Goal: Task Accomplishment & Management: Complete application form

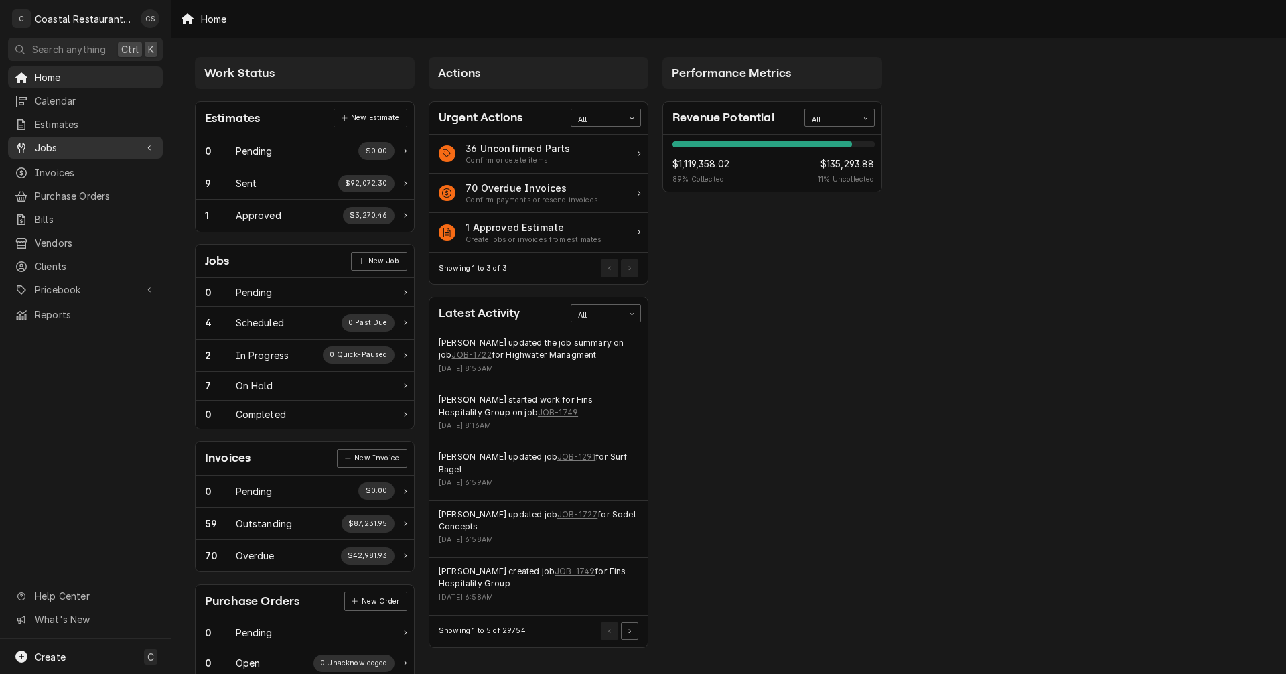
click at [76, 112] on span "Jobs" at bounding box center [85, 148] width 101 height 14
click at [82, 112] on span "Jobs" at bounding box center [95, 171] width 121 height 14
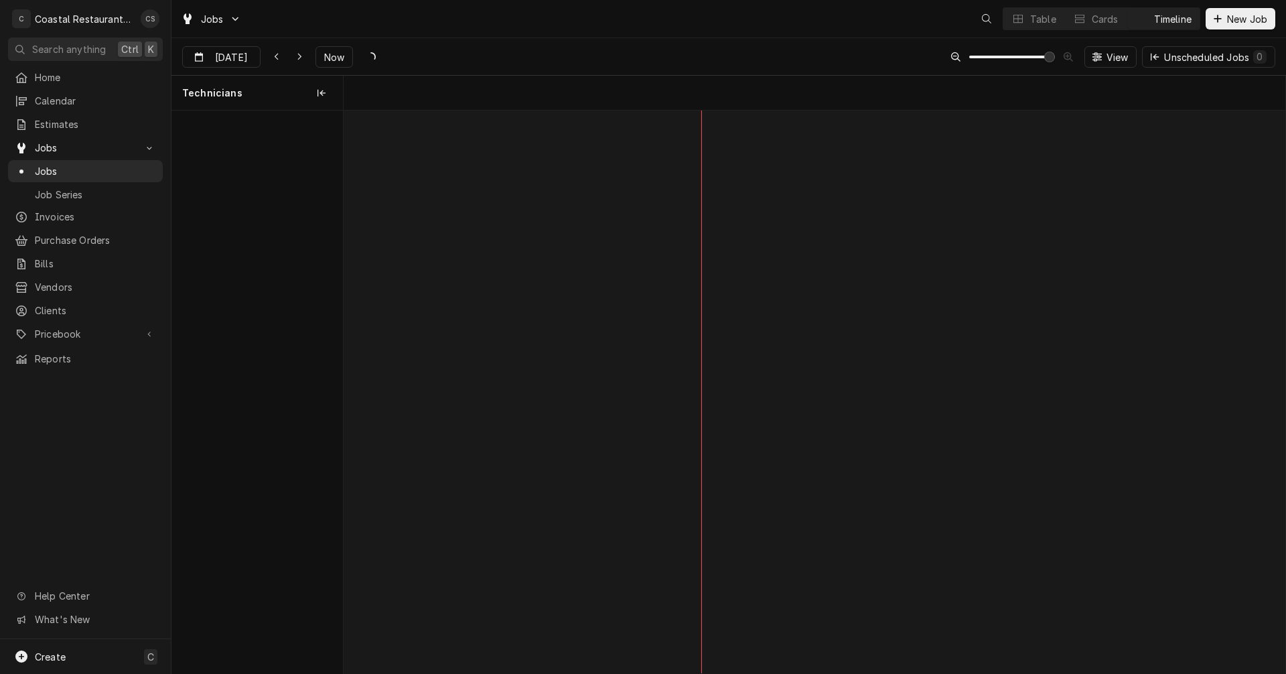
scroll to position [0, 18686]
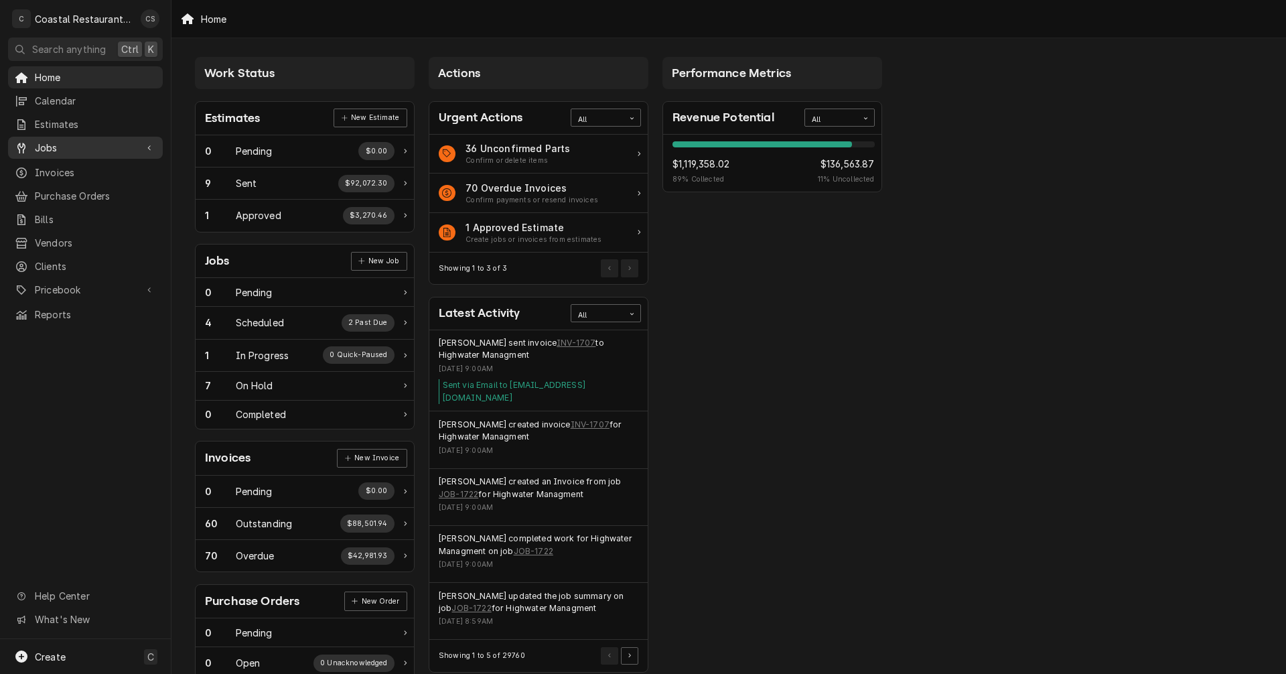
click at [54, 145] on span "Jobs" at bounding box center [85, 148] width 101 height 14
click at [48, 165] on span "Jobs" at bounding box center [95, 171] width 121 height 14
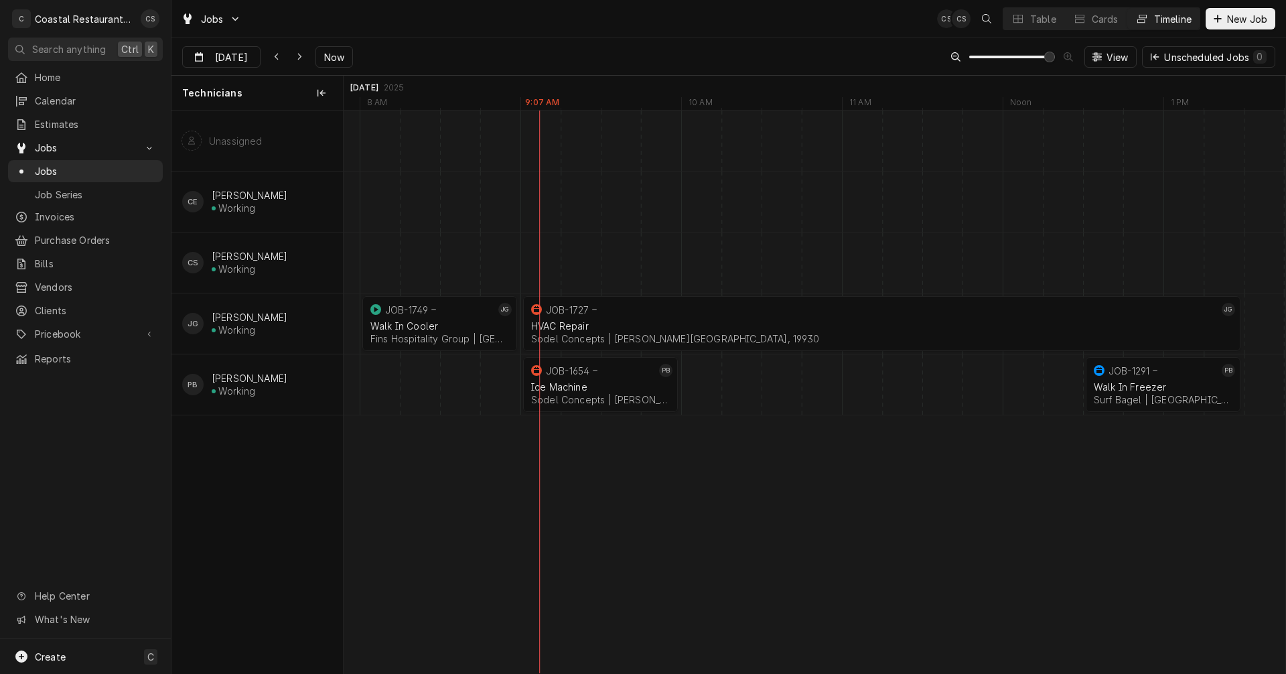
scroll to position [0, 18828]
drag, startPoint x: 622, startPoint y: 366, endPoint x: 648, endPoint y: 373, distance: 26.3
click at [650, 373] on div "8:00 AM 9:00 AM JOB-1749 JG Walk In Cooler Fins Hospitality Group | Milford, 19…" at bounding box center [815, 391] width 942 height 563
click at [752, 385] on div "Dynamic Content Wrapper" at bounding box center [841, 384] width 38653 height 60
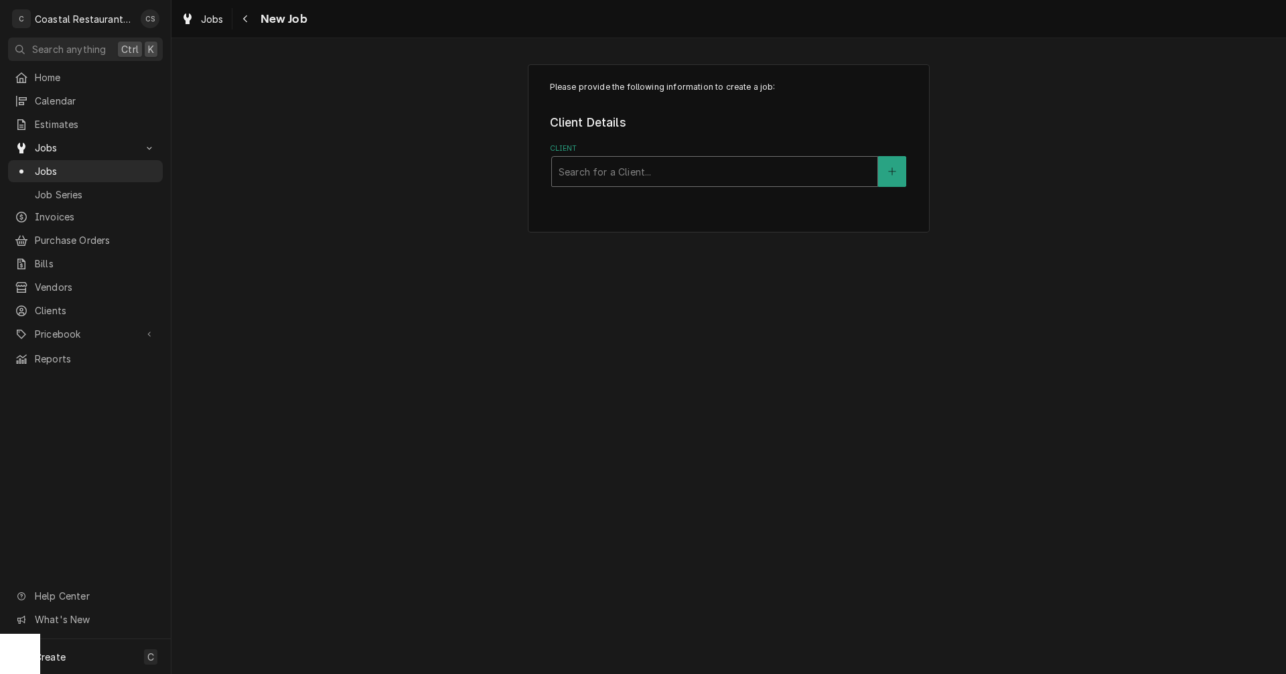
click at [633, 173] on div "Client" at bounding box center [715, 171] width 312 height 24
type input "Sodel"
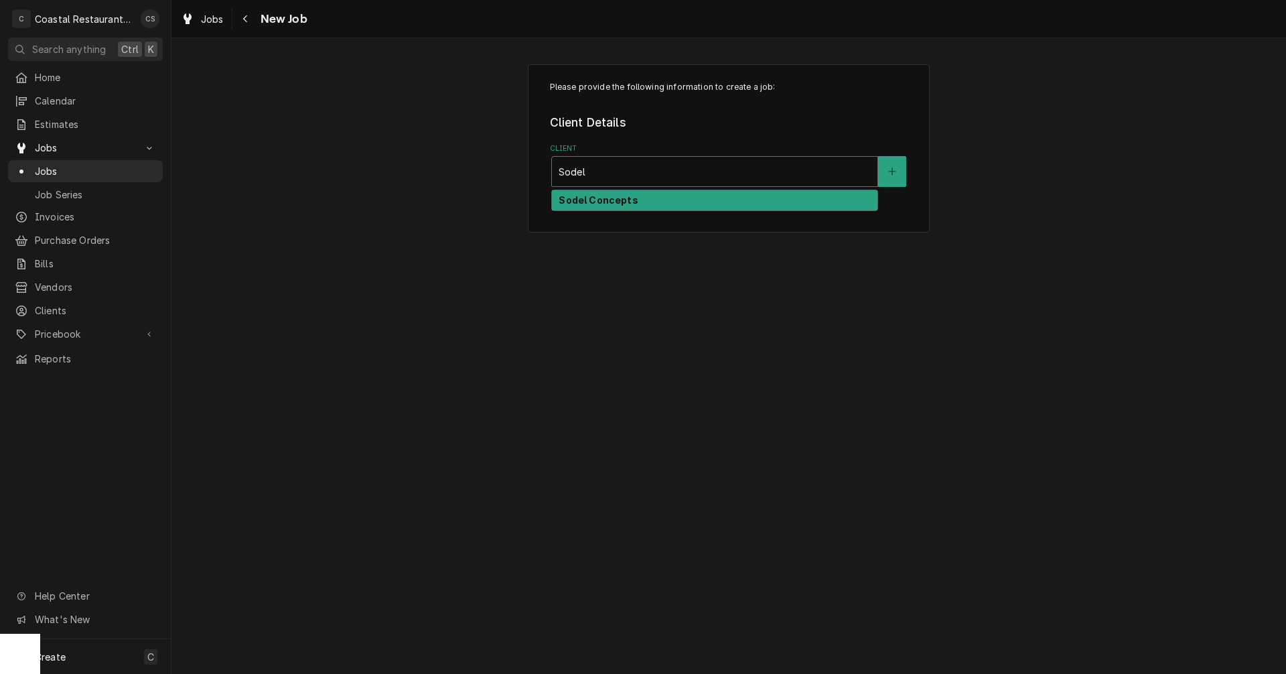
click at [623, 204] on strong "Sodel Concepts" at bounding box center [598, 199] width 79 height 11
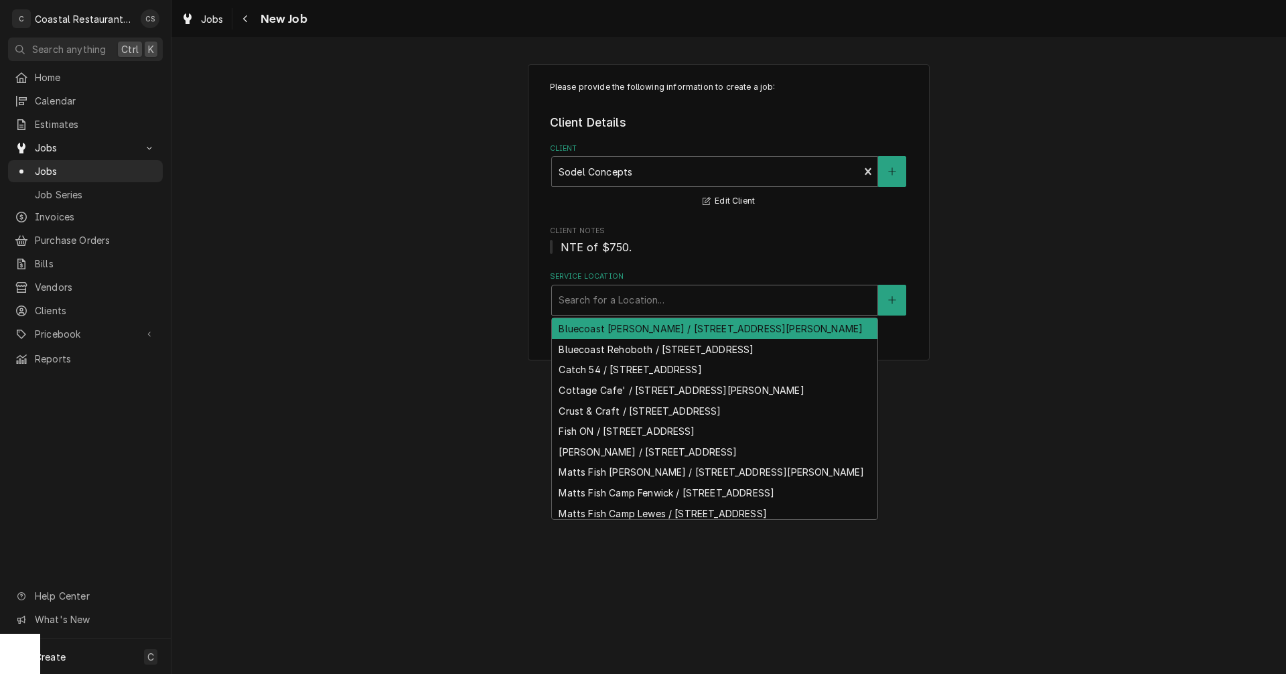
click at [597, 301] on div "Service Location" at bounding box center [715, 300] width 312 height 24
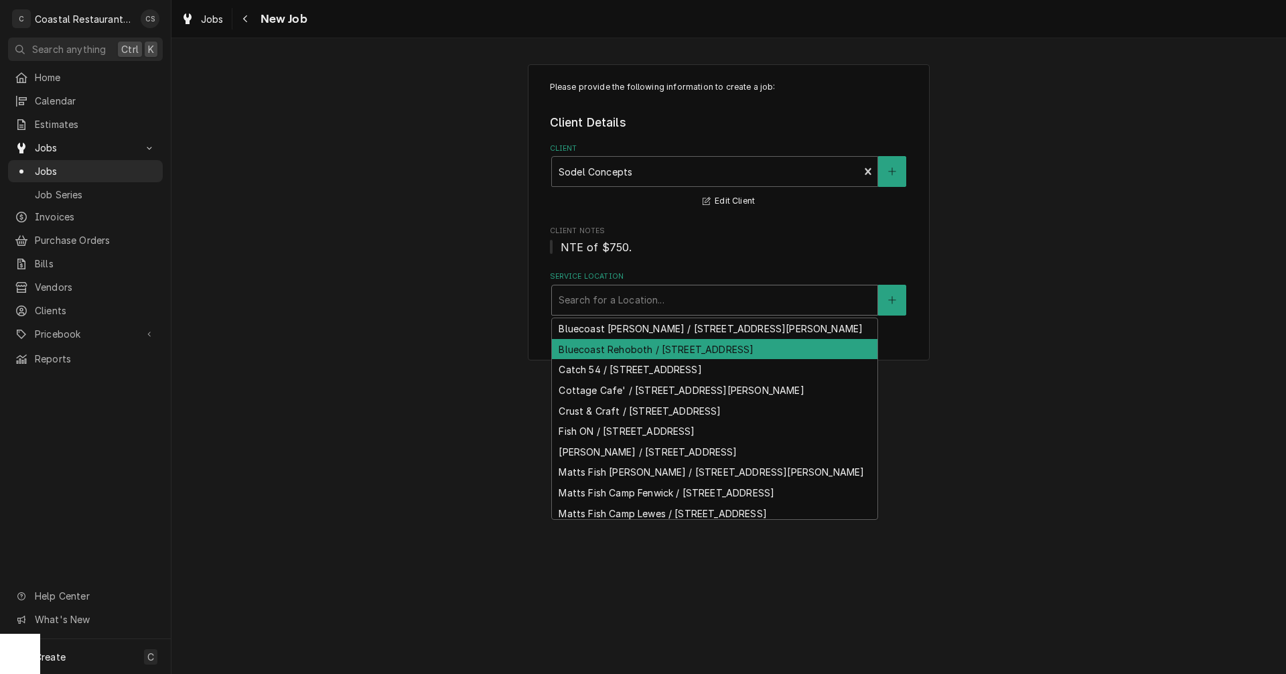
click at [607, 360] on div "Bluecoast Rehoboth / 30115 Veterans Way, Rehoboth Beach, DE 19971" at bounding box center [714, 349] width 325 height 21
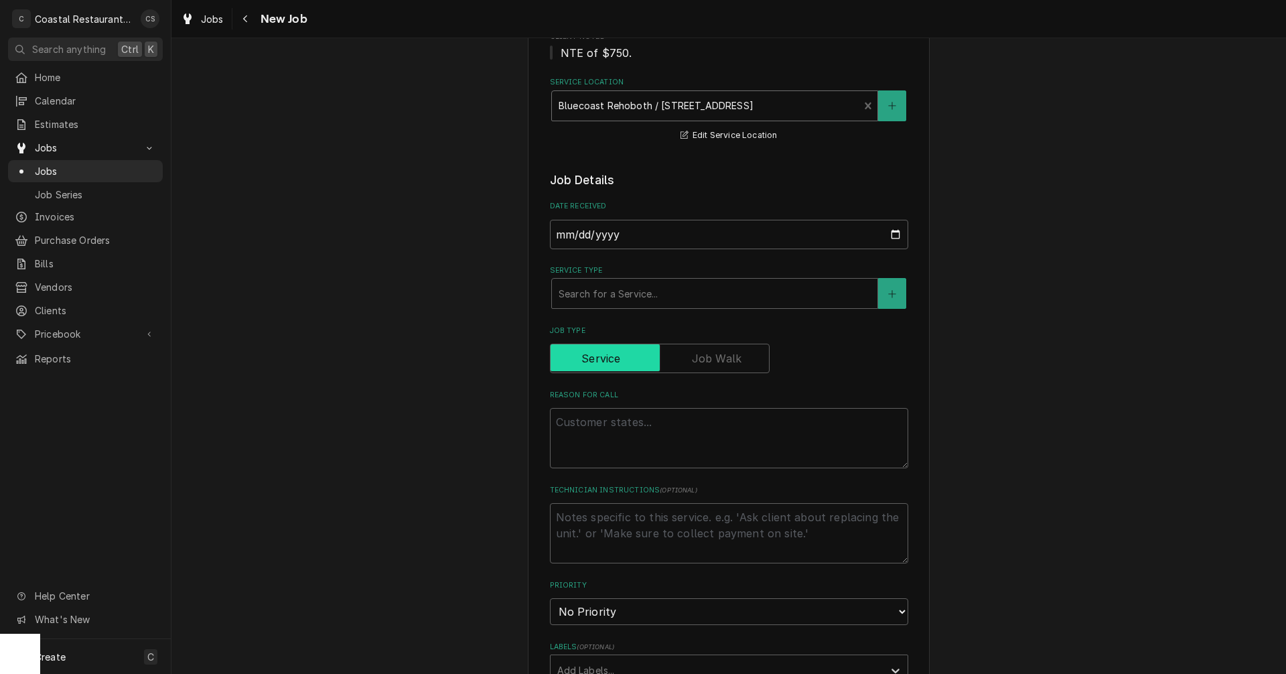
scroll to position [201, 0]
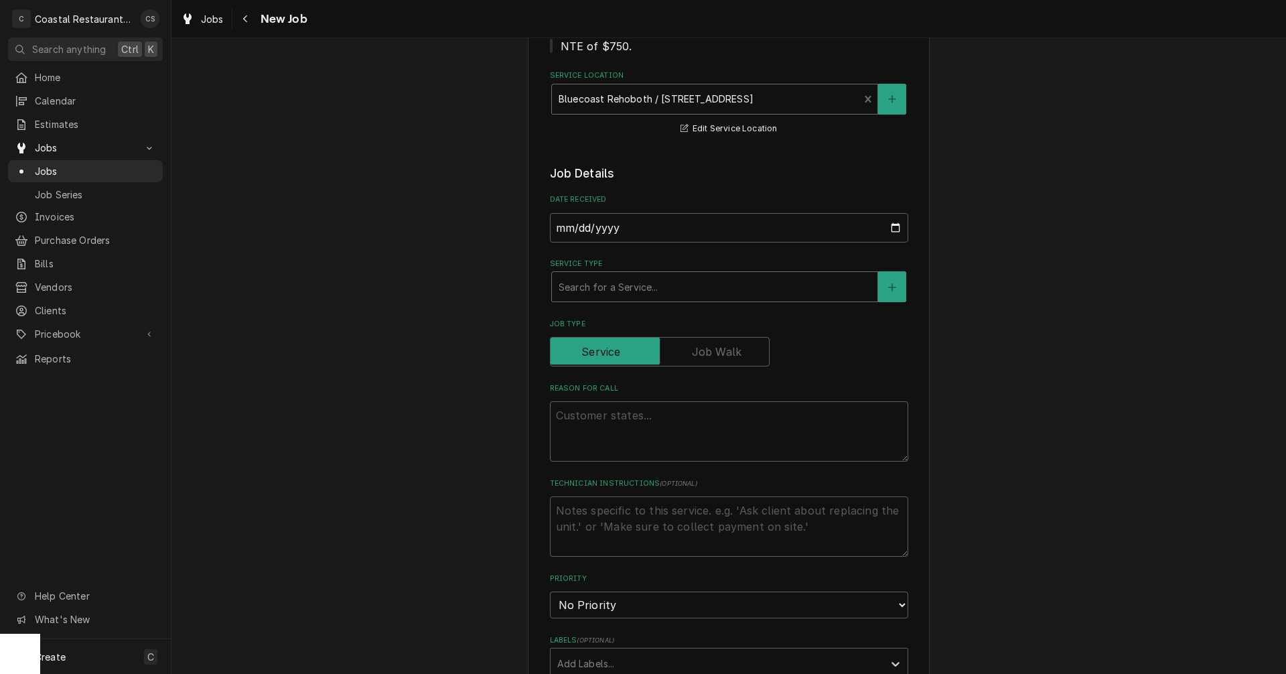
click at [591, 287] on div "Service Type" at bounding box center [715, 287] width 312 height 24
click at [574, 415] on textarea "Reason For Call" at bounding box center [729, 431] width 358 height 60
paste textarea "Work Order ID: 14307"
type textarea "x"
type textarea "Work Order ID: 14307"
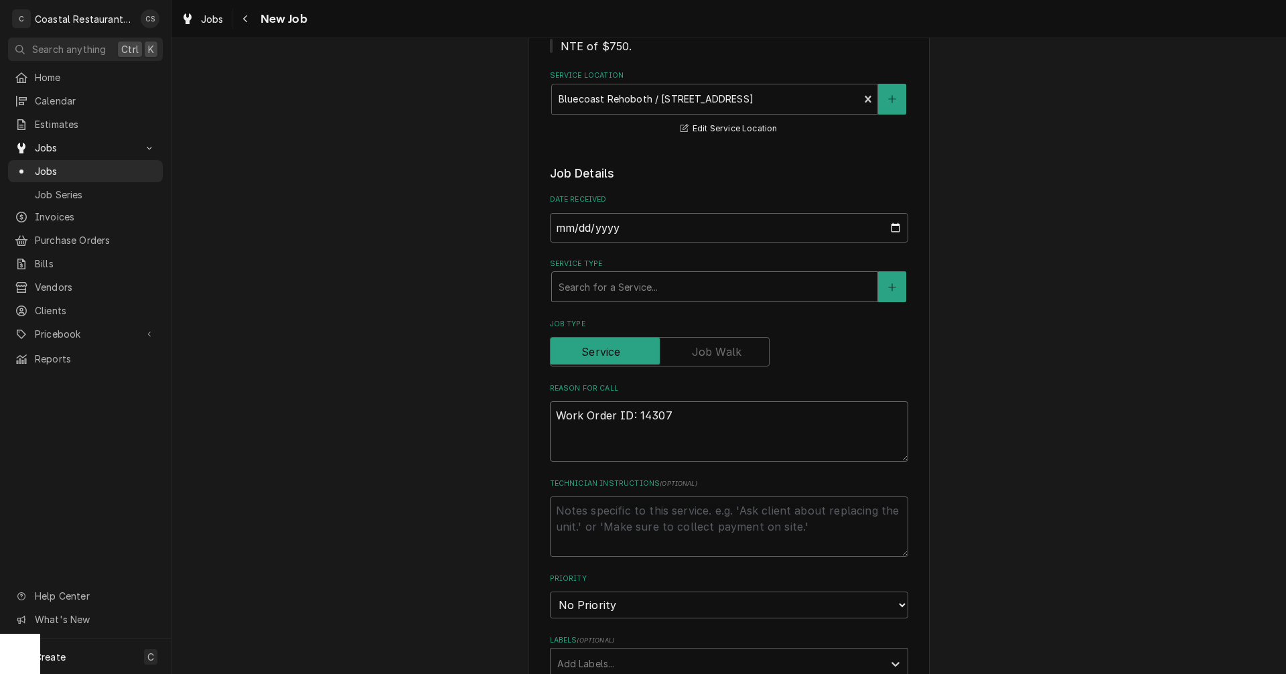
type textarea "x"
type textarea "Work Order ID: 14307"
type textarea "x"
type textarea "Work Order ID: 14307"
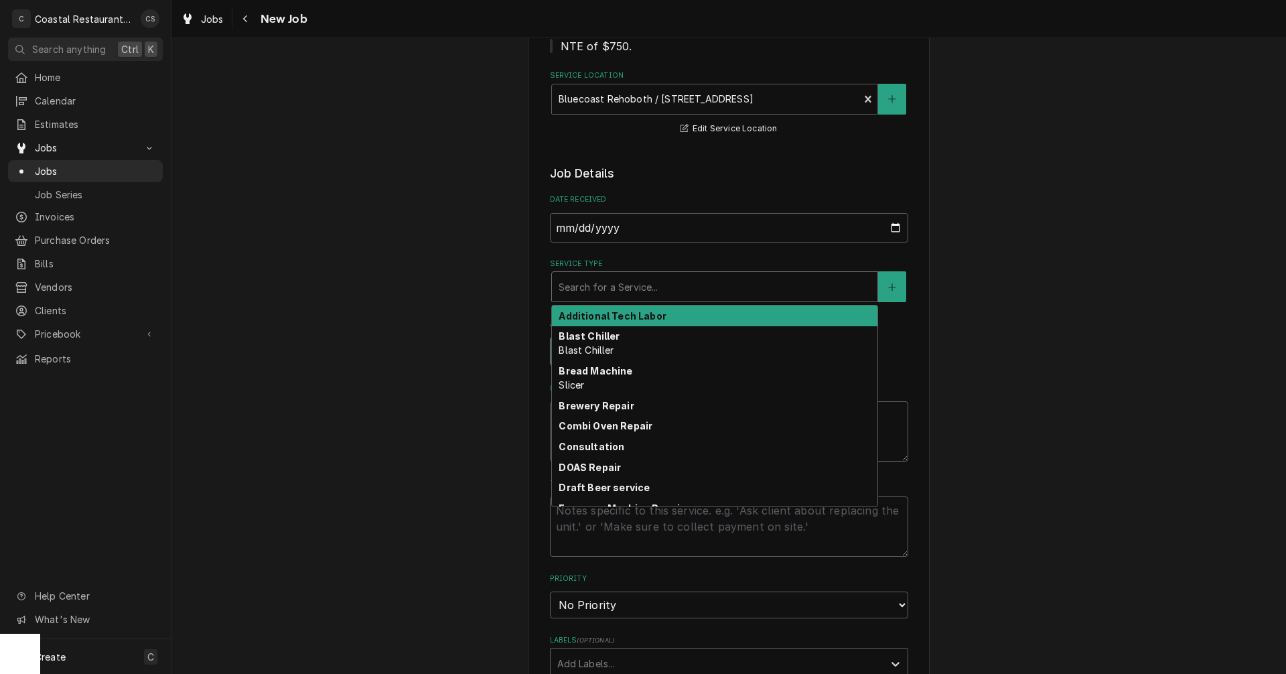
click at [571, 286] on div "Service Type" at bounding box center [715, 287] width 312 height 24
type textarea "x"
type input "g"
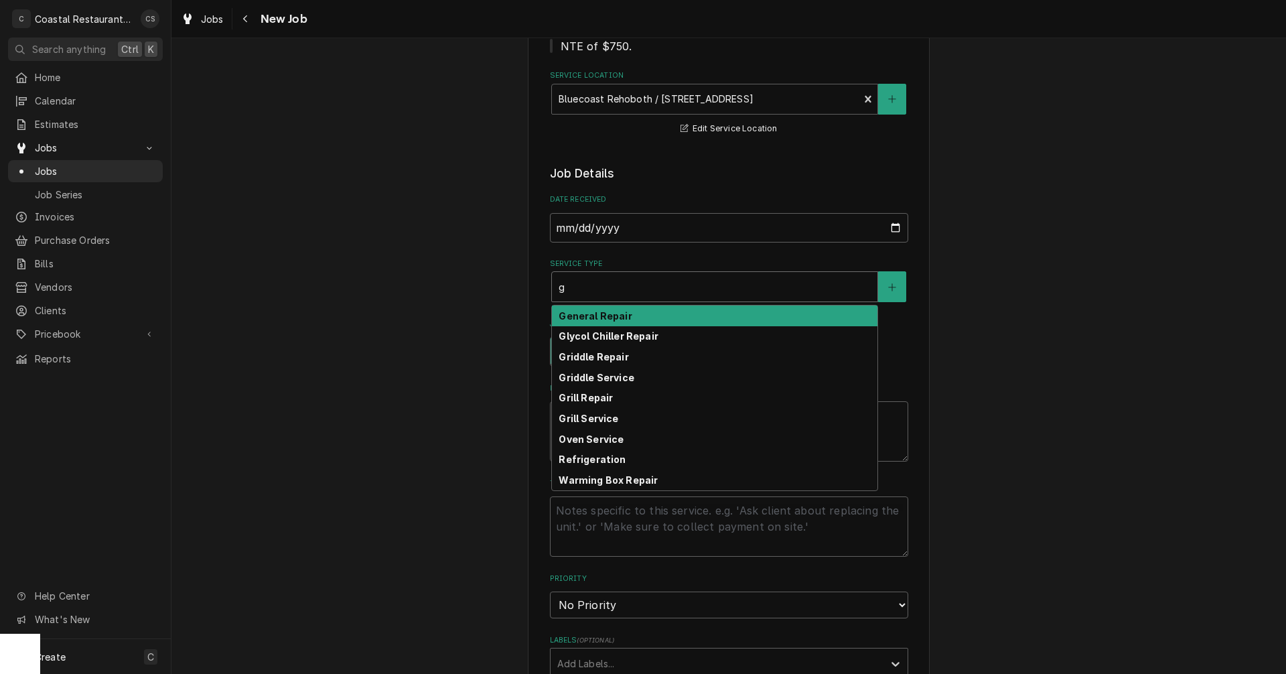
type textarea "x"
type input "h"
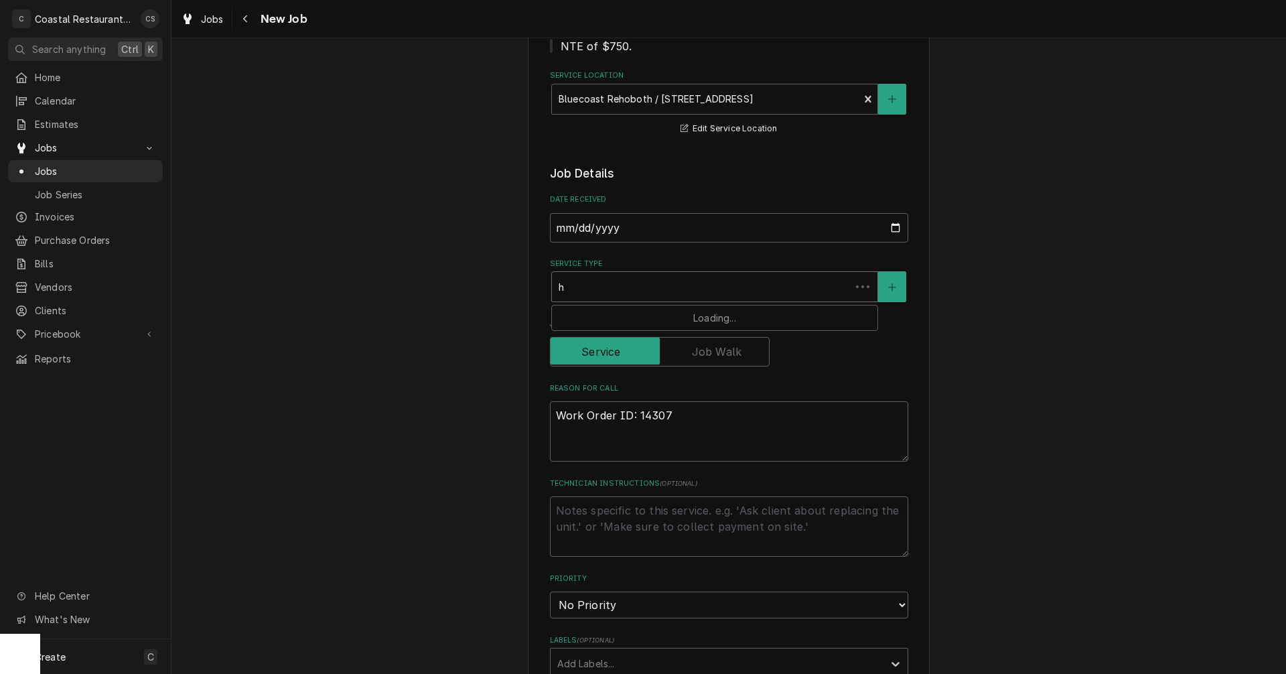
type textarea "x"
type input "hv"
type textarea "x"
type input "hva"
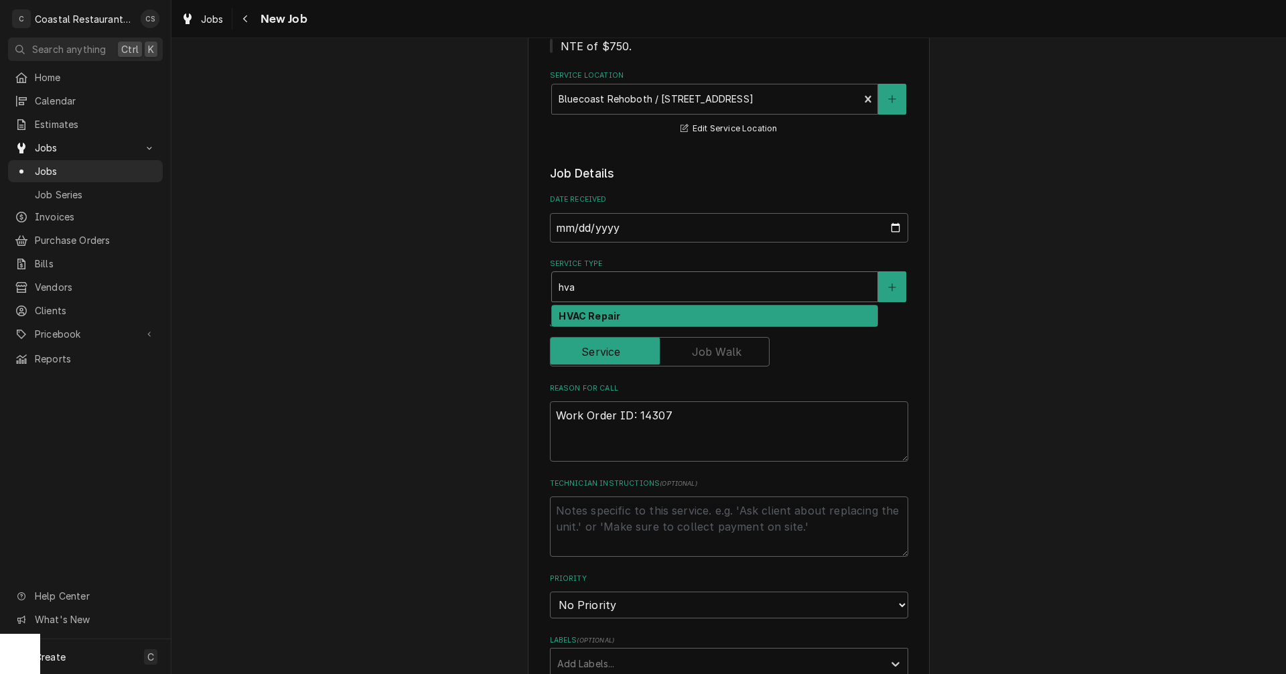
click at [584, 315] on strong "HVAC Repair" at bounding box center [590, 315] width 62 height 11
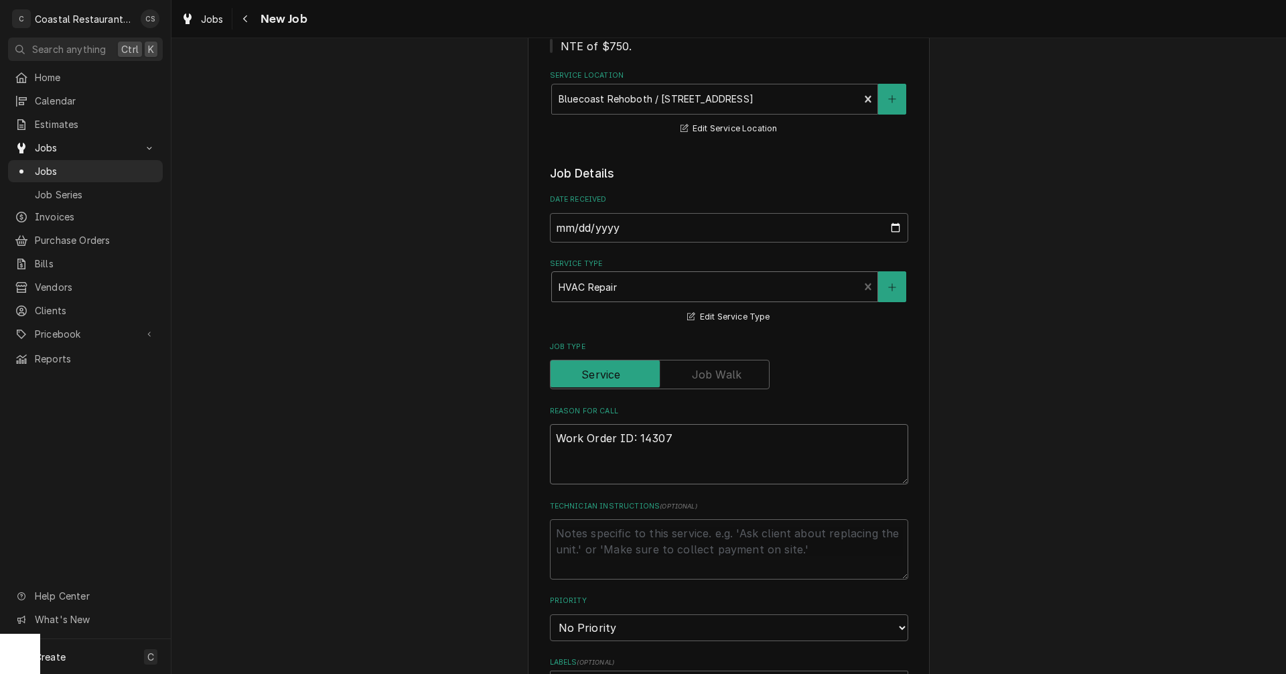
click at [763, 445] on textarea "Work Order ID: 14307" at bounding box center [729, 454] width 358 height 60
click at [674, 441] on textarea "Work Order ID: 14307" at bounding box center [729, 454] width 358 height 60
paste textarea "control panel for ac air above salad is not working. swapped batteries out and …"
type textarea "x"
type textarea "Work Order ID: 14307 control panel for ac air above salad is not working. swapp…"
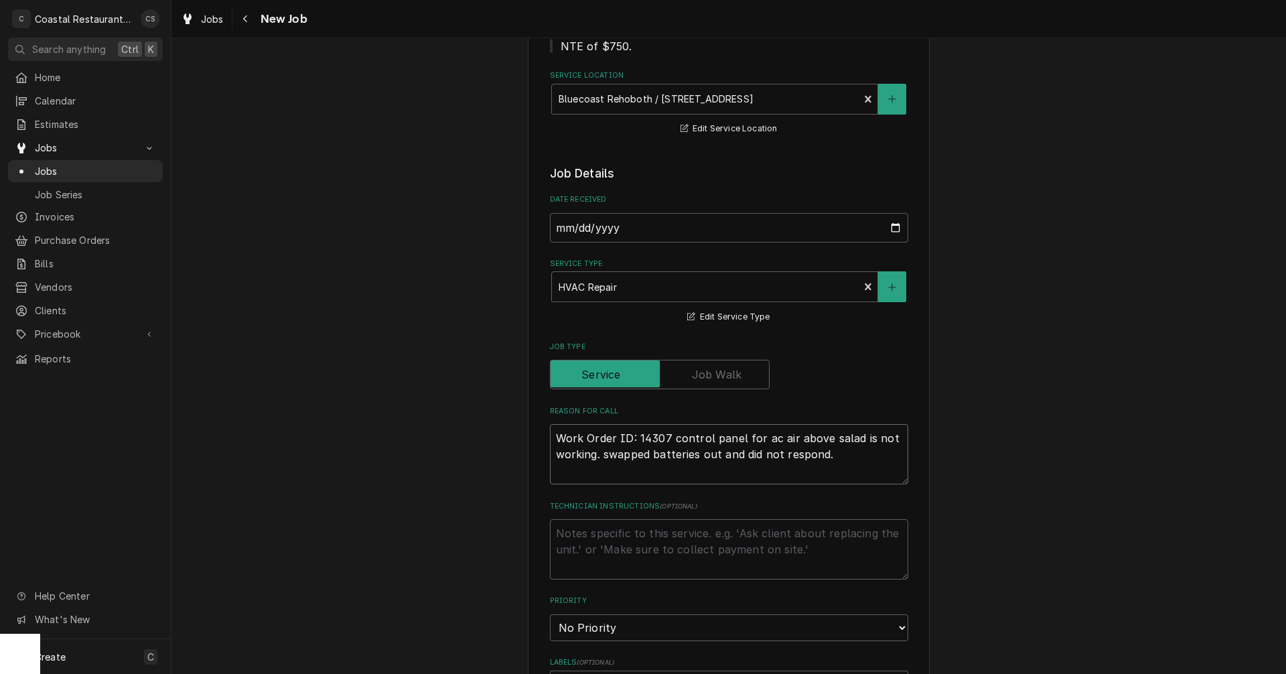
scroll to position [402, 0]
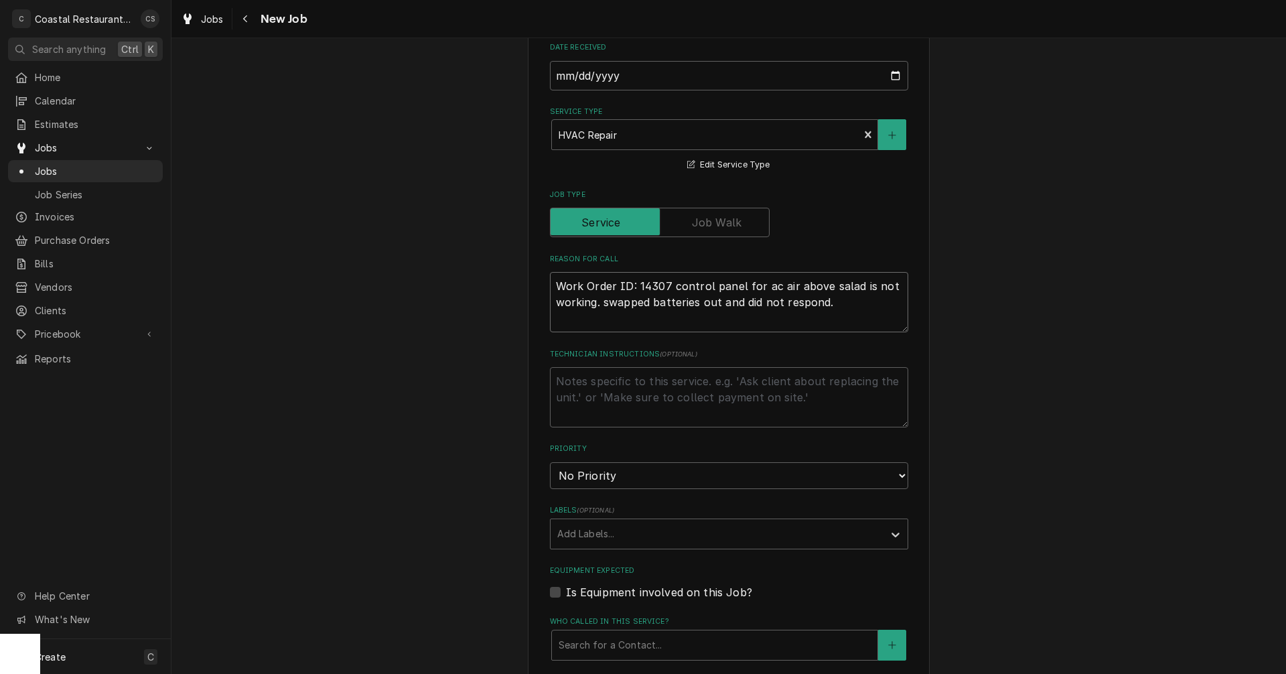
type textarea "x"
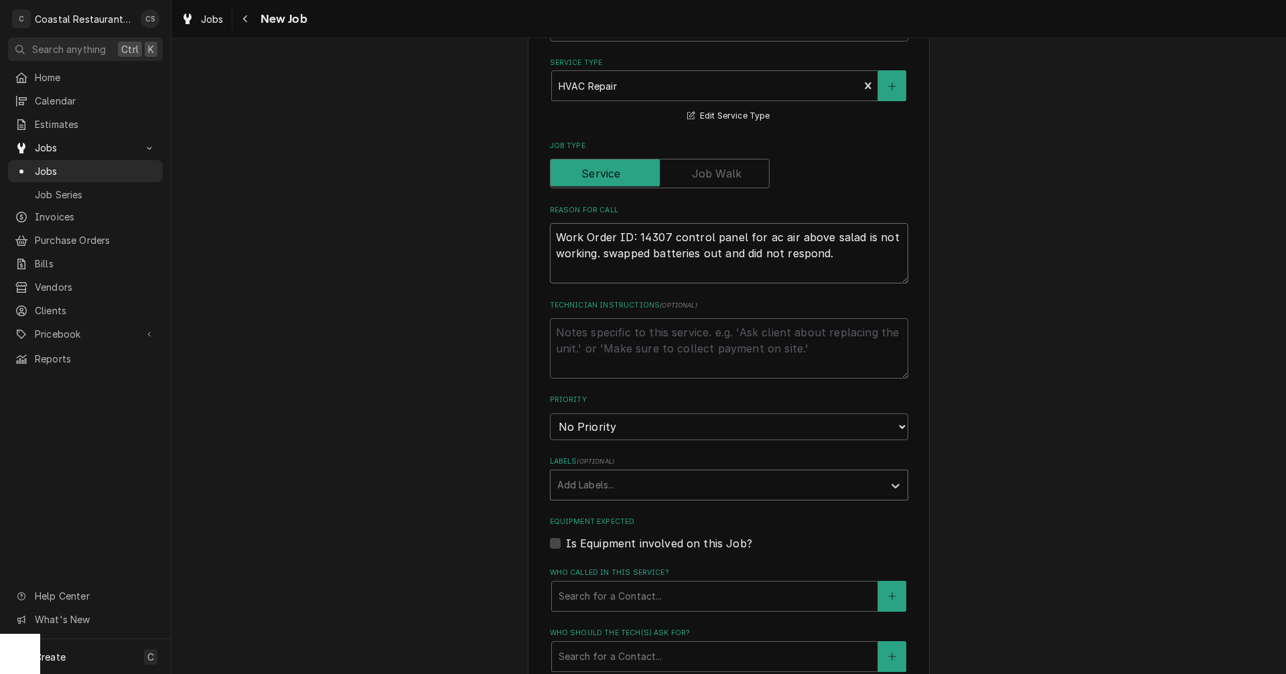
type textarea "Work Order ID: 14307 control panel for ac air above salad is not working. swapp…"
click at [595, 486] on div "Labels" at bounding box center [716, 485] width 319 height 24
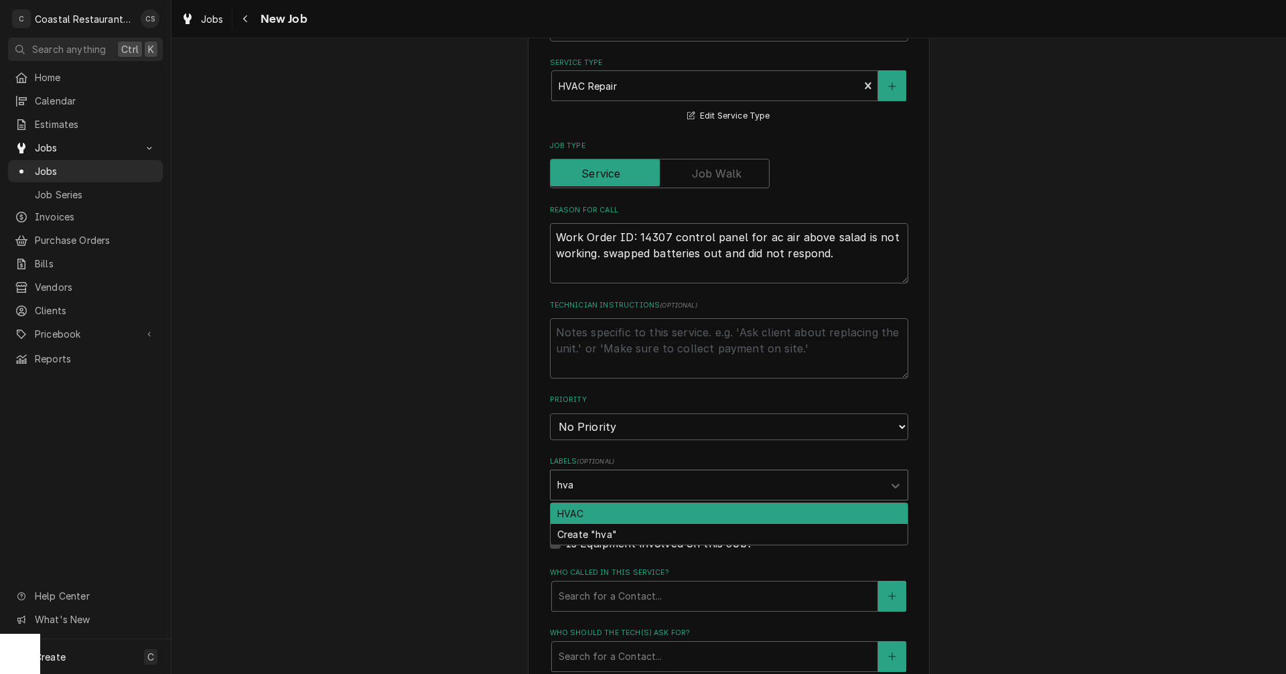
type input "hvac"
click at [574, 514] on div "HVAC" at bounding box center [728, 513] width 357 height 21
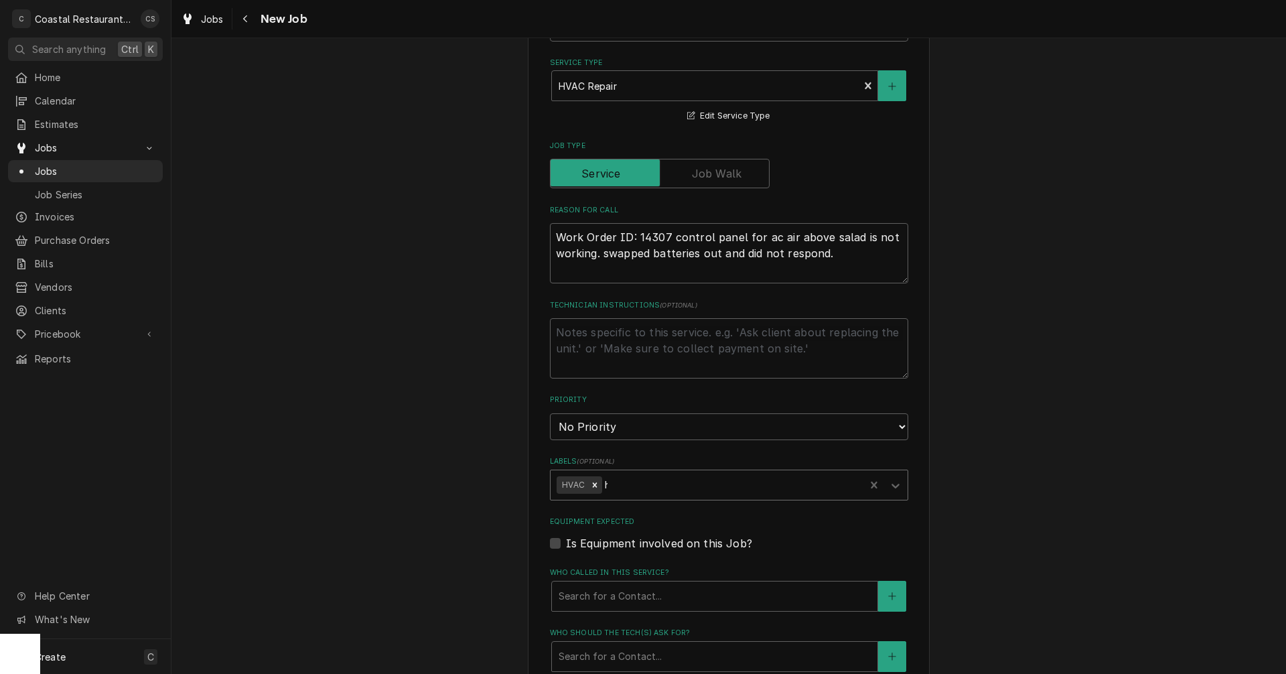
type textarea "x"
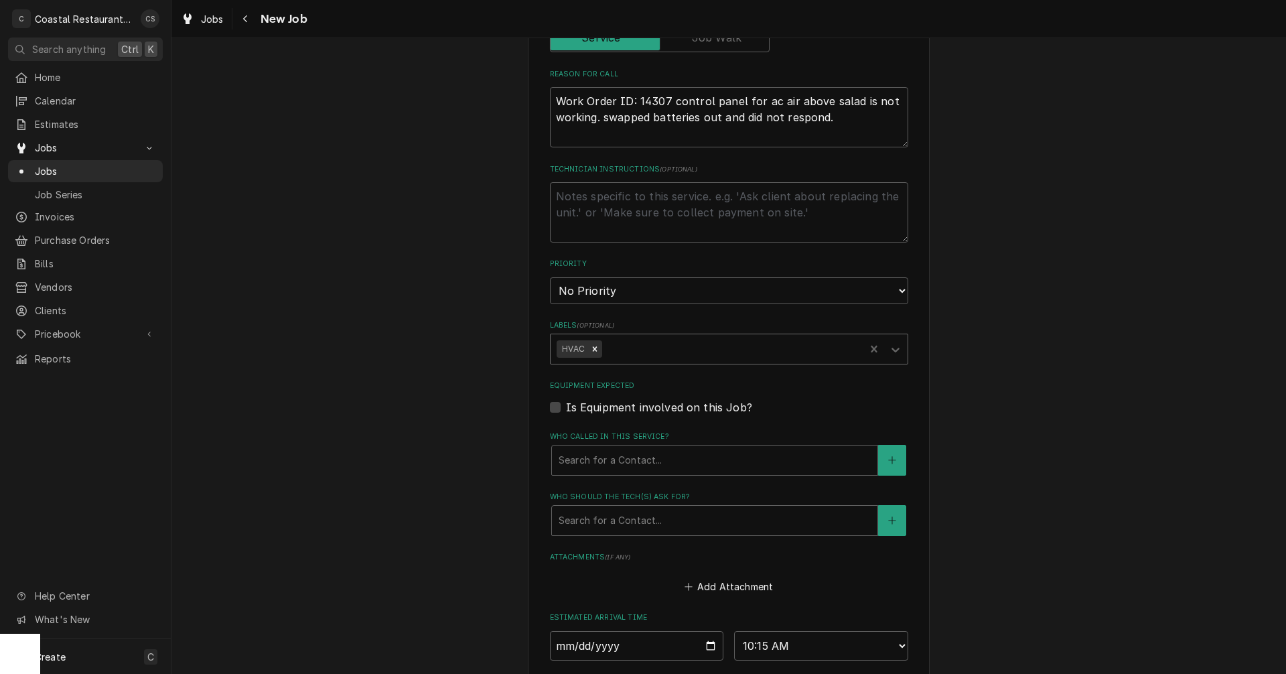
scroll to position [737, 0]
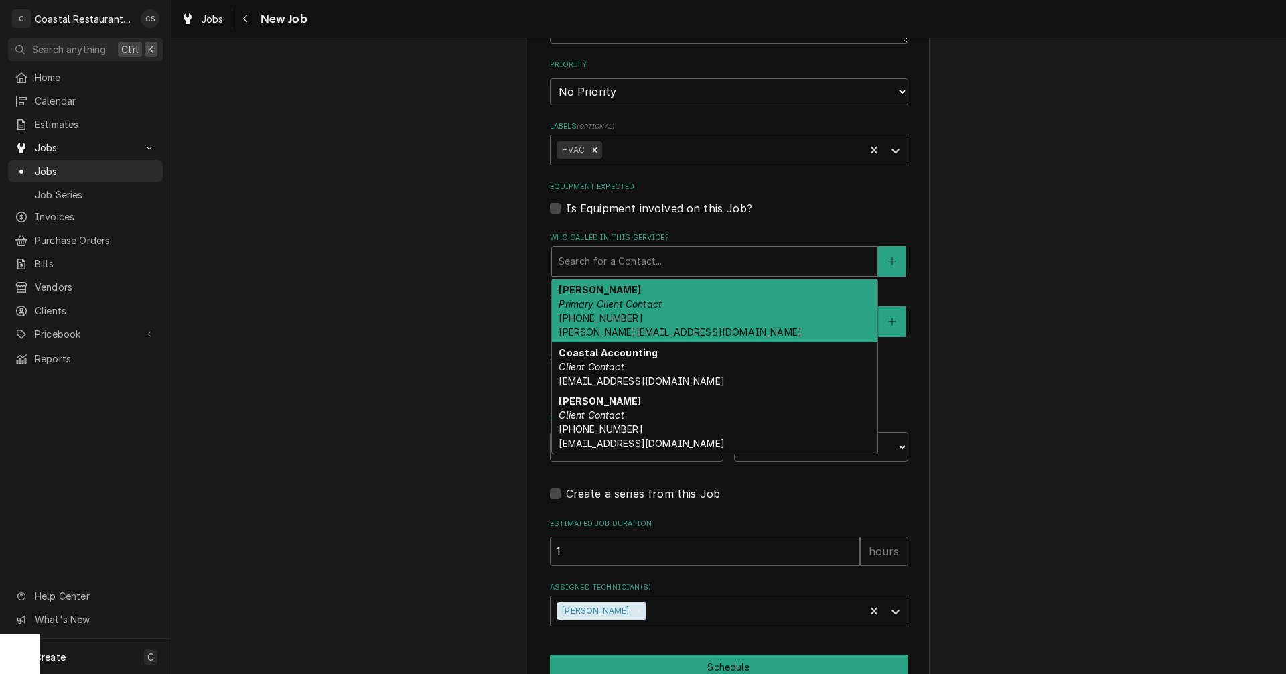
click at [590, 265] on div "Who called in this service?" at bounding box center [715, 261] width 312 height 24
click at [585, 291] on strong "Andrew Dickinson" at bounding box center [600, 289] width 82 height 11
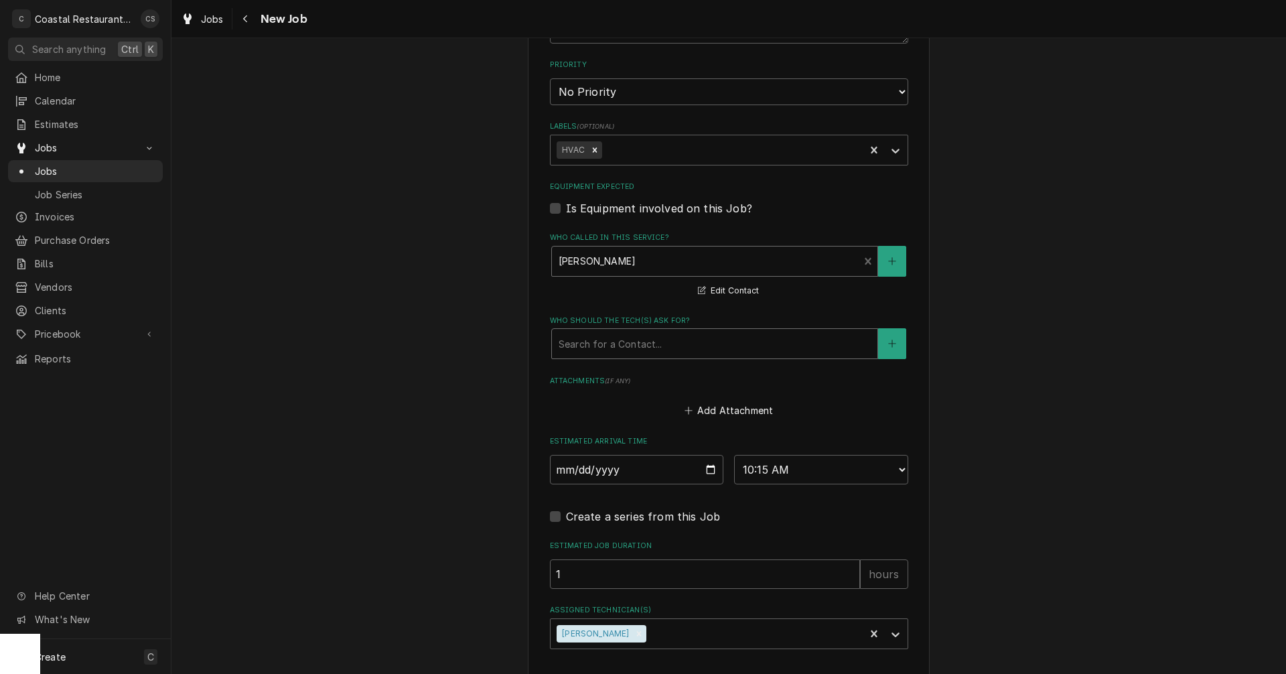
click at [593, 342] on div "Who should the tech(s) ask for?" at bounding box center [715, 343] width 312 height 24
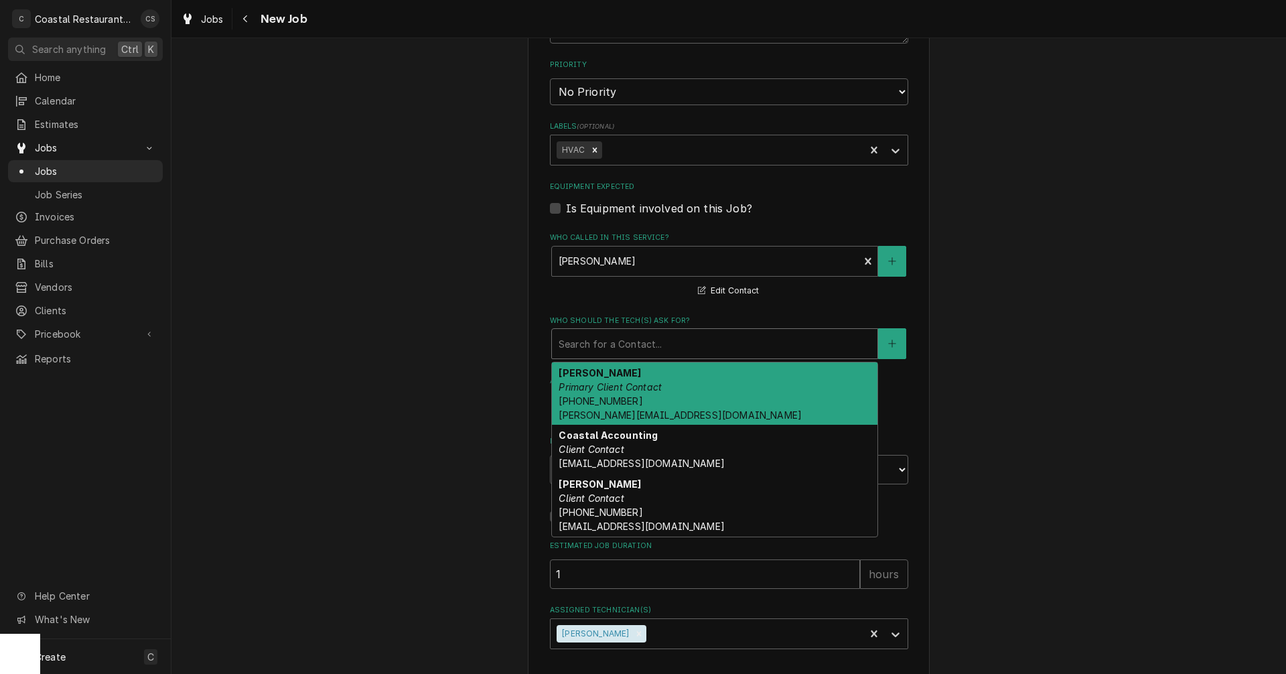
click at [593, 377] on strong "Andrew Dickinson" at bounding box center [600, 372] width 82 height 11
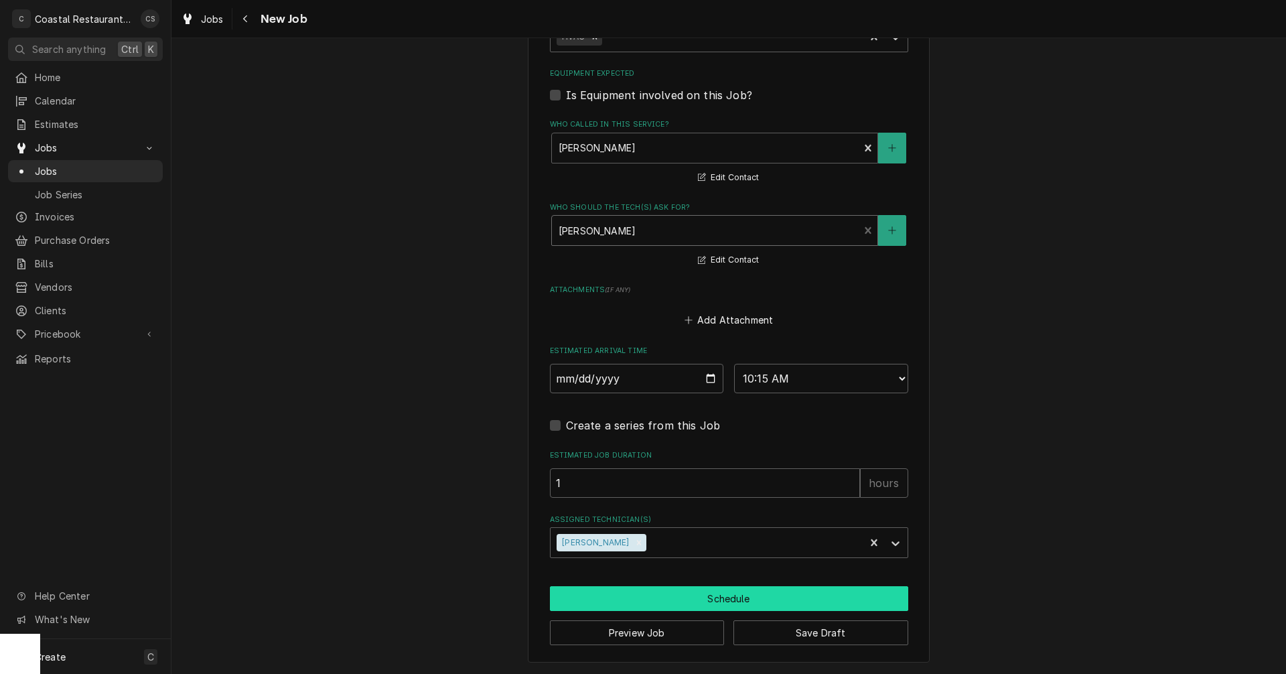
click at [689, 592] on button "Schedule" at bounding box center [729, 598] width 358 height 25
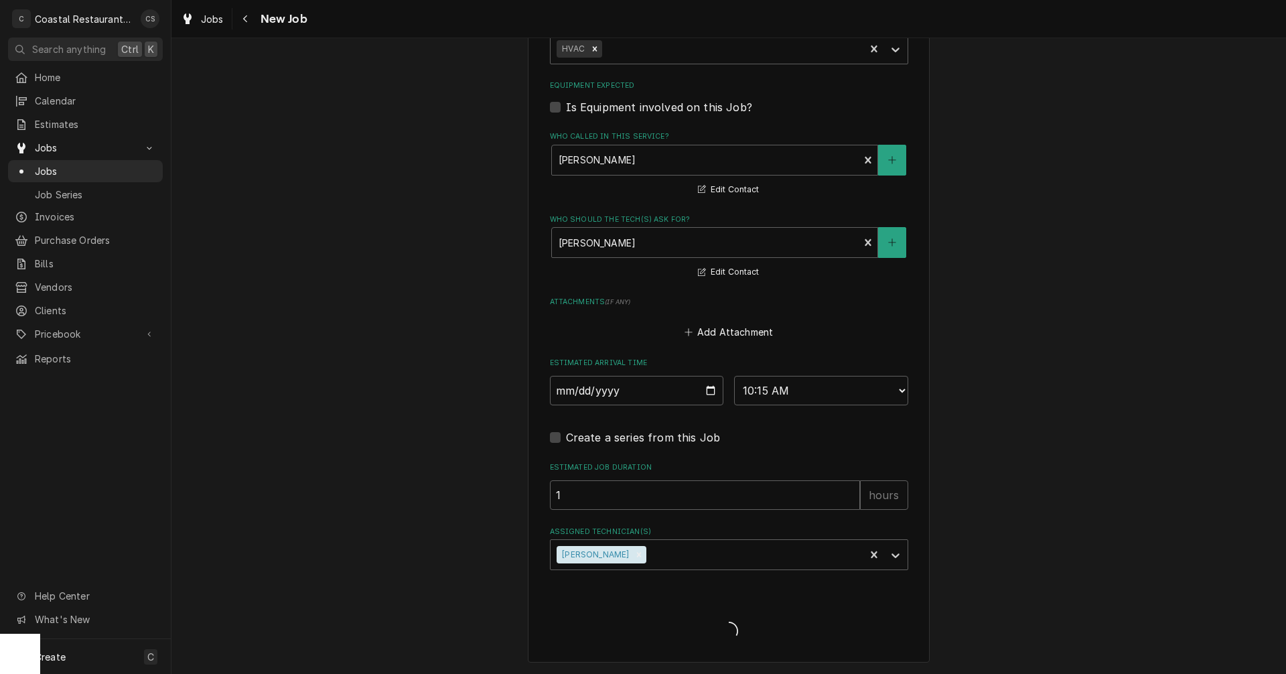
scroll to position [838, 0]
type textarea "x"
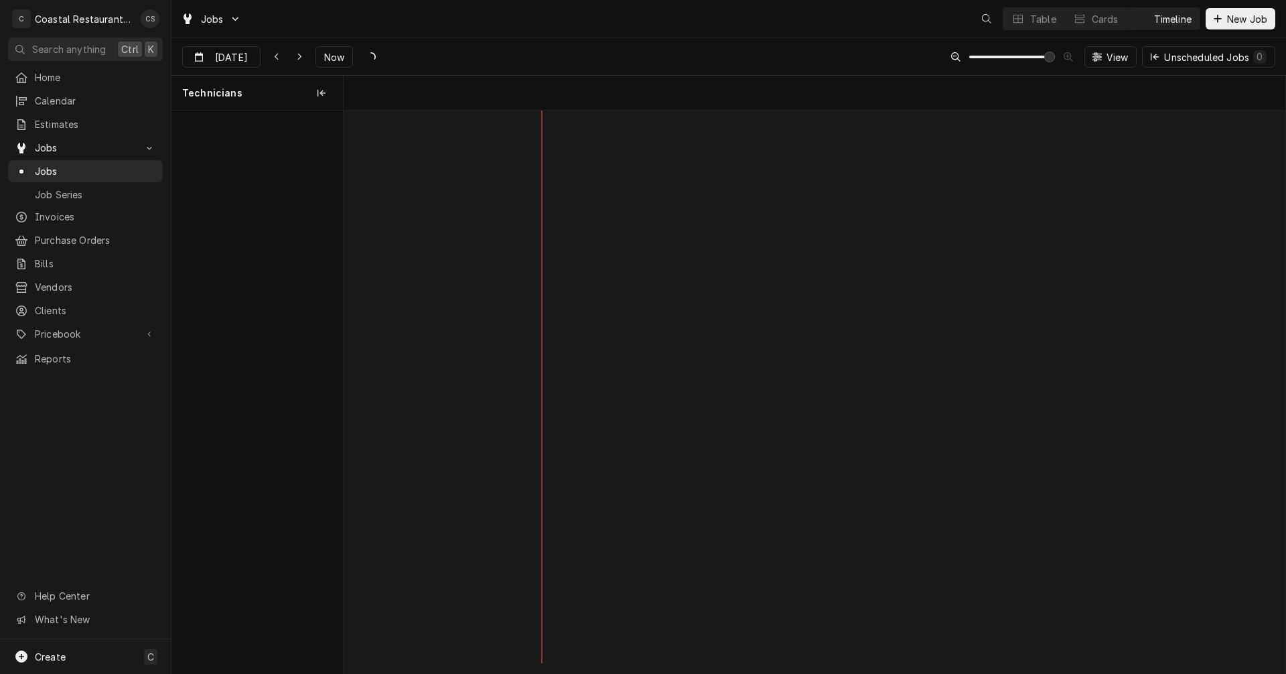
scroll to position [0, 18668]
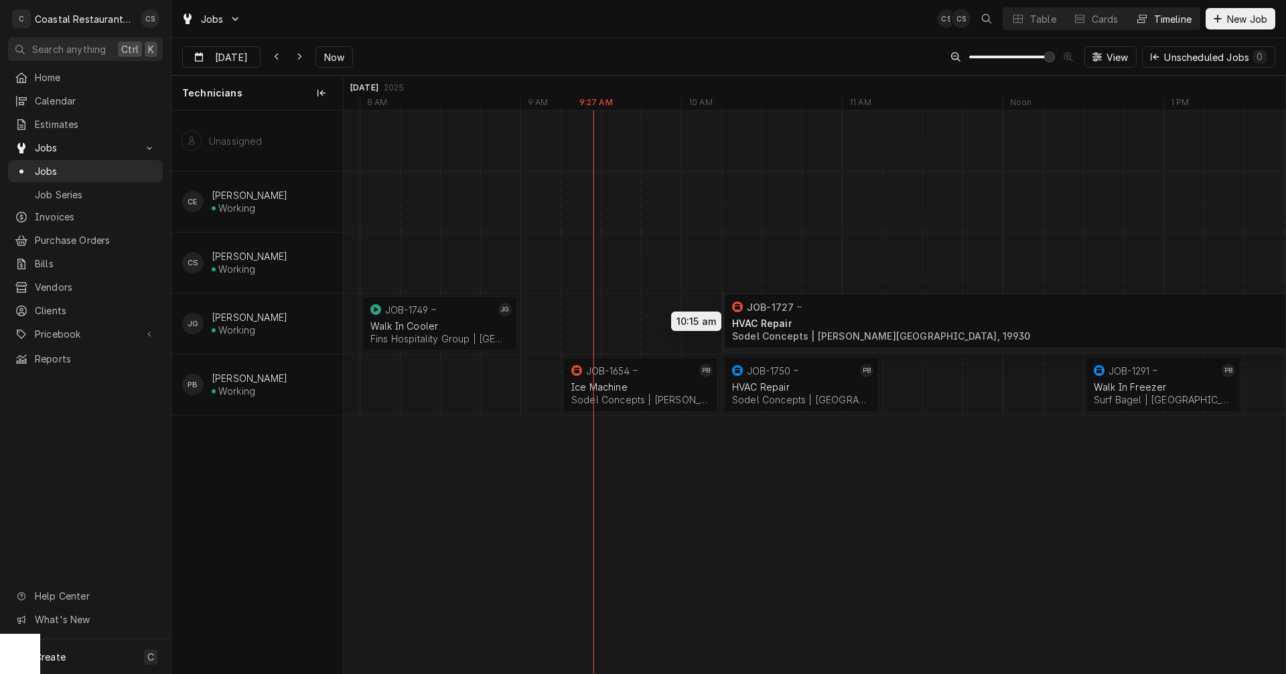
drag, startPoint x: 717, startPoint y: 311, endPoint x: 909, endPoint y: 309, distance: 192.9
click at [909, 309] on div "8:00 AM 9:00 AM JOB-1749 JG Walk In Cooler Fins Hospitality Group | Milford, 19…" at bounding box center [815, 391] width 942 height 563
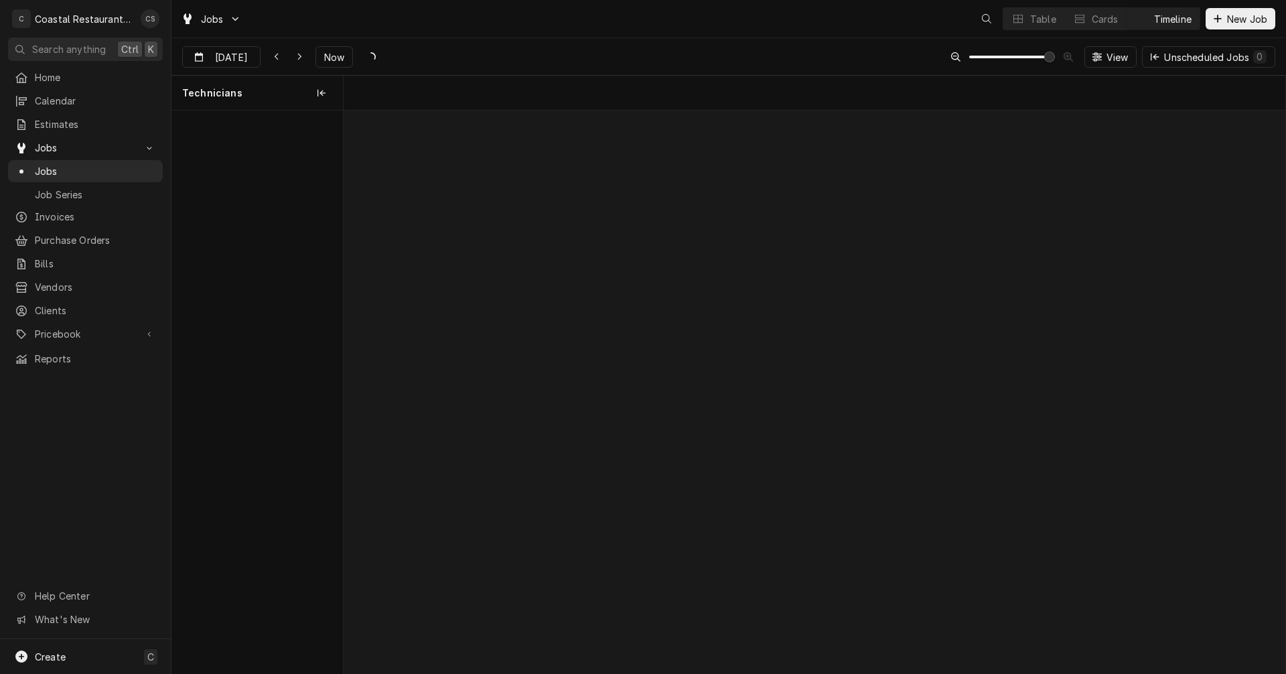
scroll to position [0, 18668]
